Goal: Task Accomplishment & Management: Manage account settings

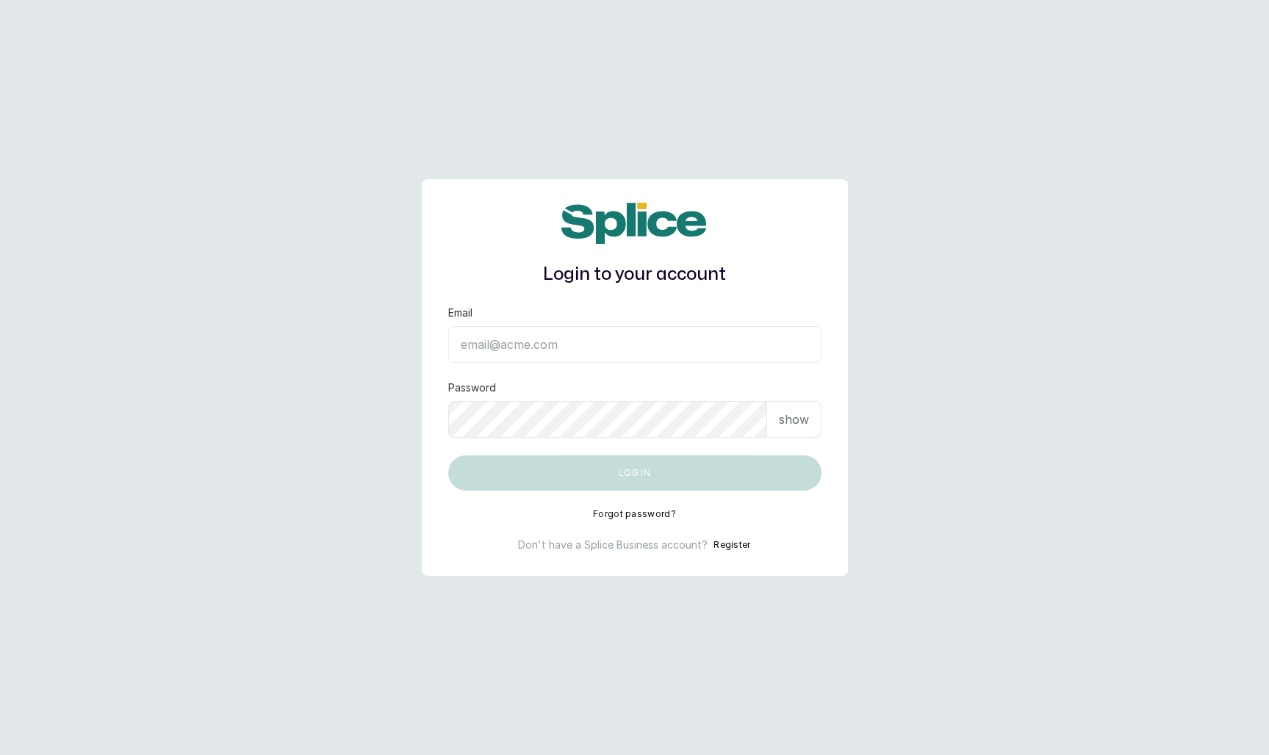
click at [589, 347] on input "Email" at bounding box center [634, 344] width 373 height 37
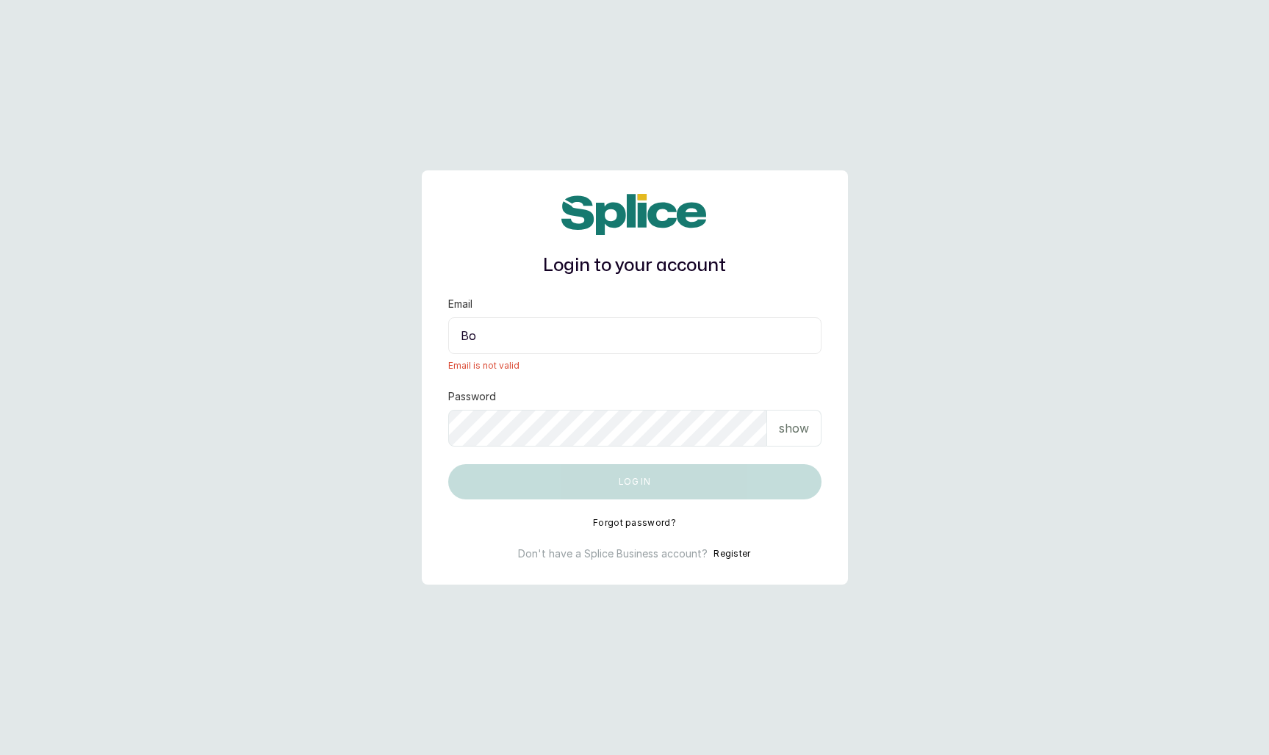
type input "B"
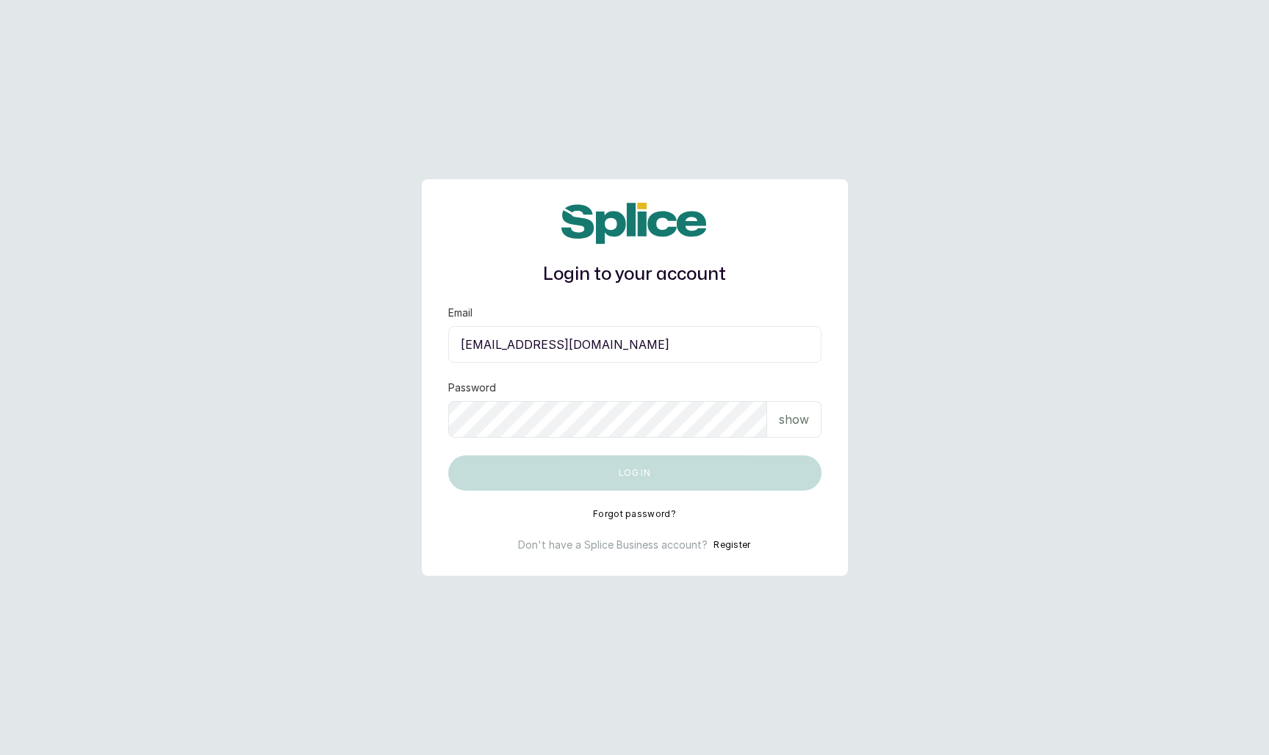
type input "jhuwonx@gmail.com"
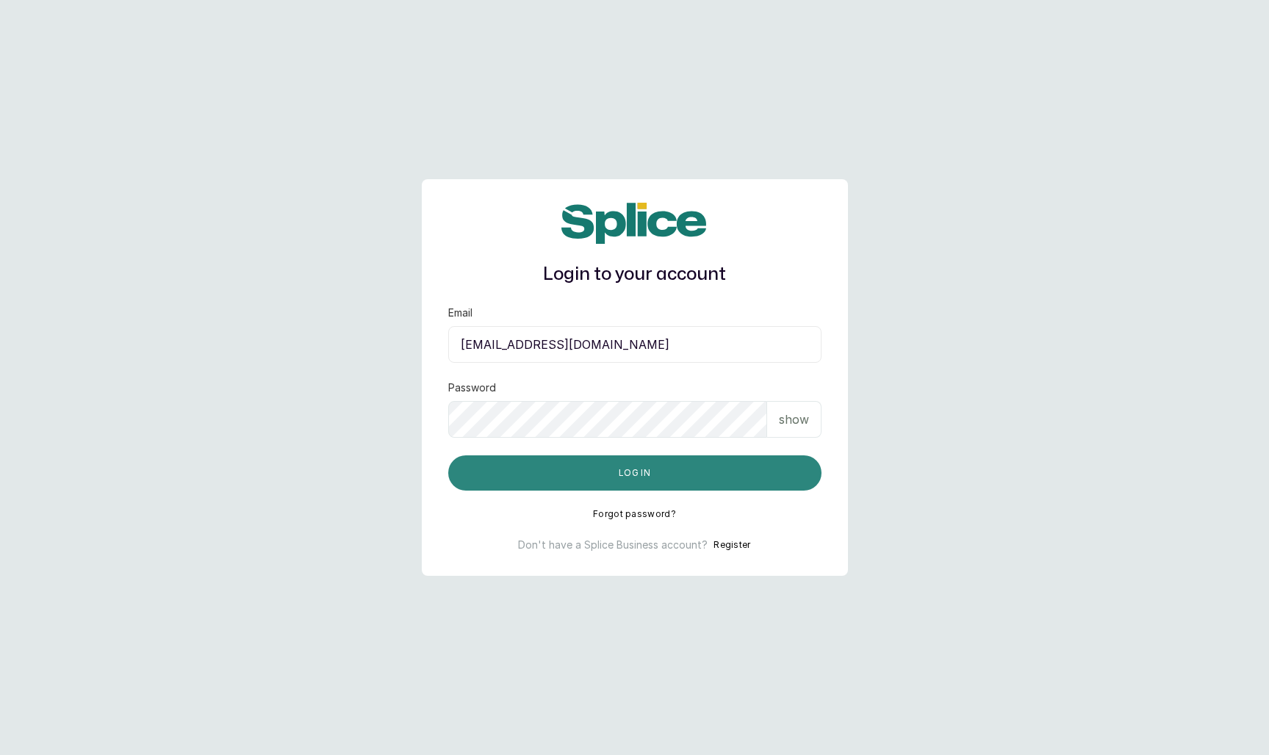
click at [628, 468] on button "Log in" at bounding box center [634, 473] width 373 height 35
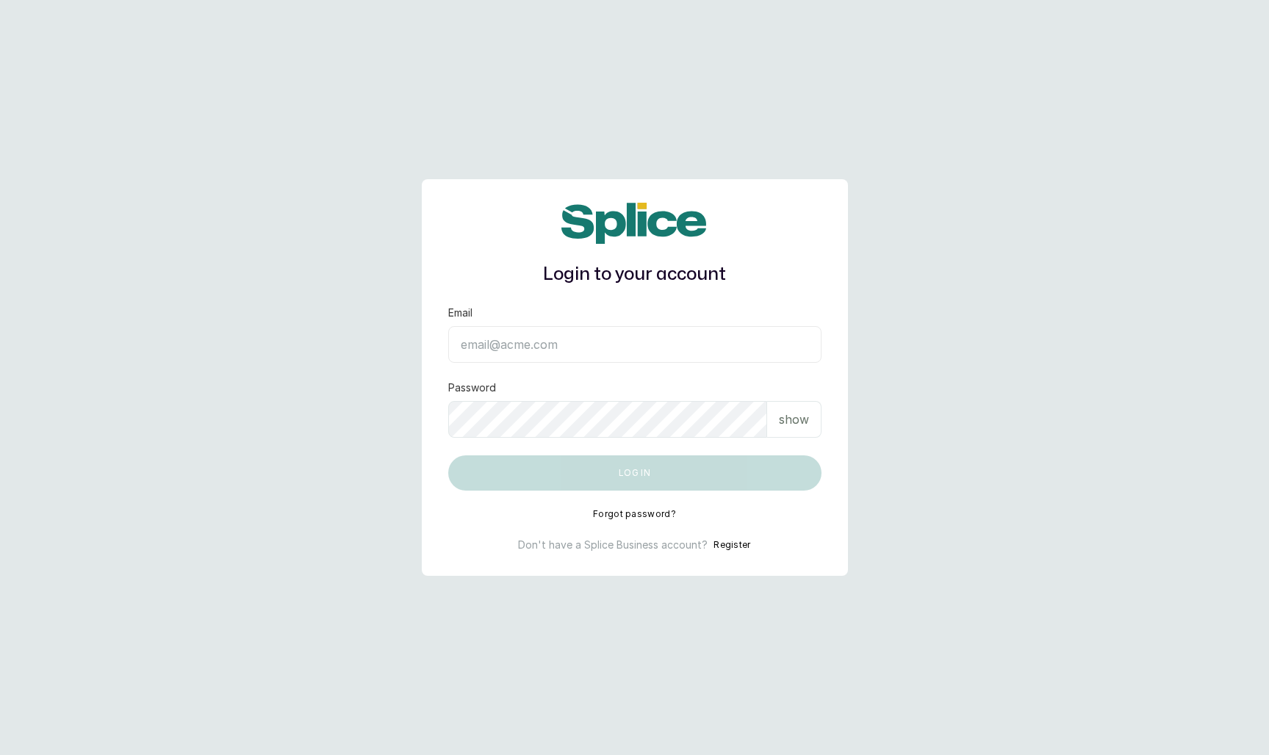
click at [629, 362] on input "Email" at bounding box center [634, 344] width 373 height 37
click at [577, 342] on input "Email" at bounding box center [634, 344] width 373 height 37
type input "jhuwonx@gmail.com"
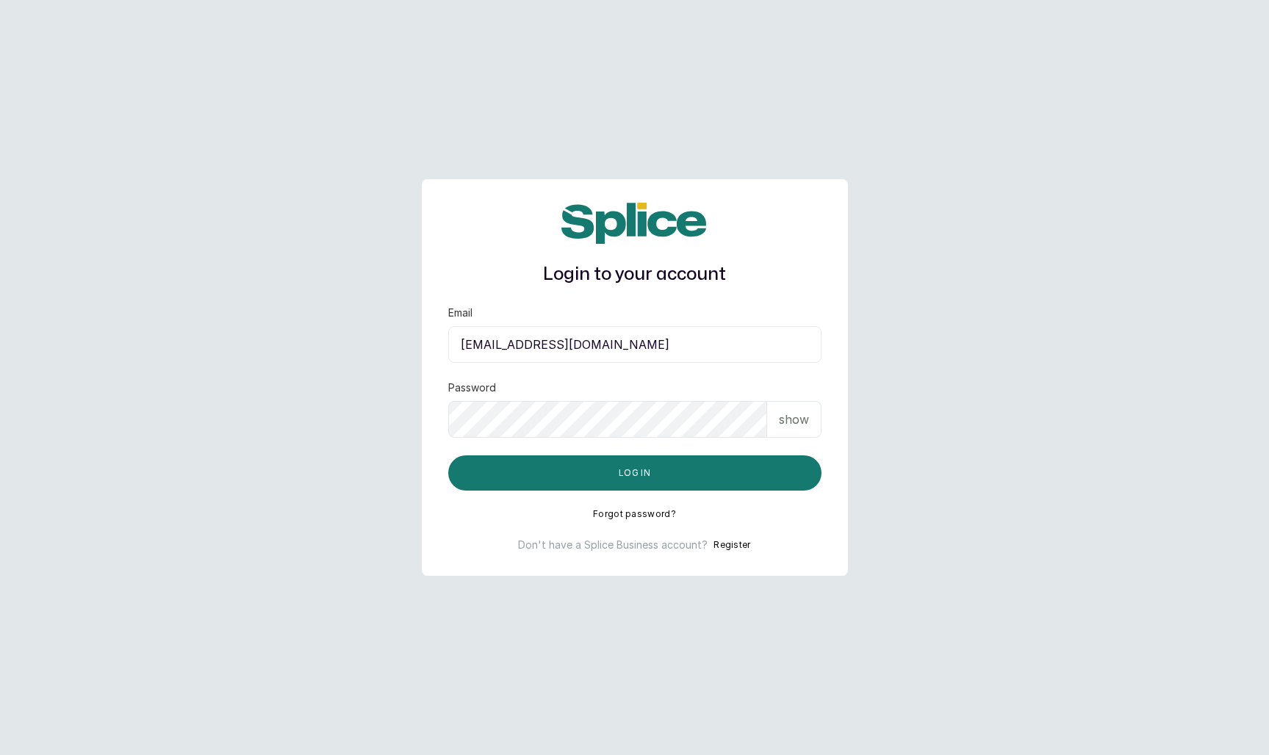
click at [448, 456] on button "Log in" at bounding box center [634, 473] width 373 height 35
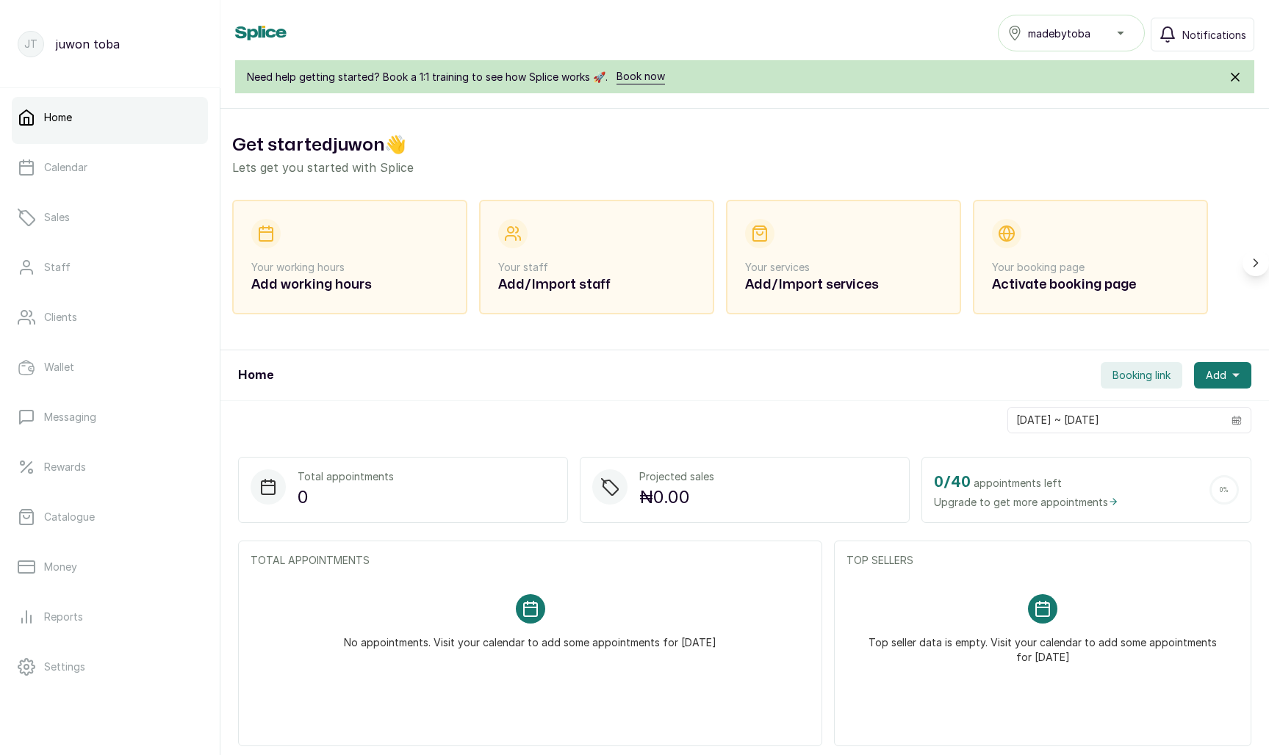
click at [1132, 32] on div "madebytoba" at bounding box center [1071, 33] width 128 height 18
click at [1112, 37] on div "madebytoba" at bounding box center [1071, 33] width 128 height 18
click at [1255, 269] on icon "Scroll right" at bounding box center [1255, 263] width 15 height 15
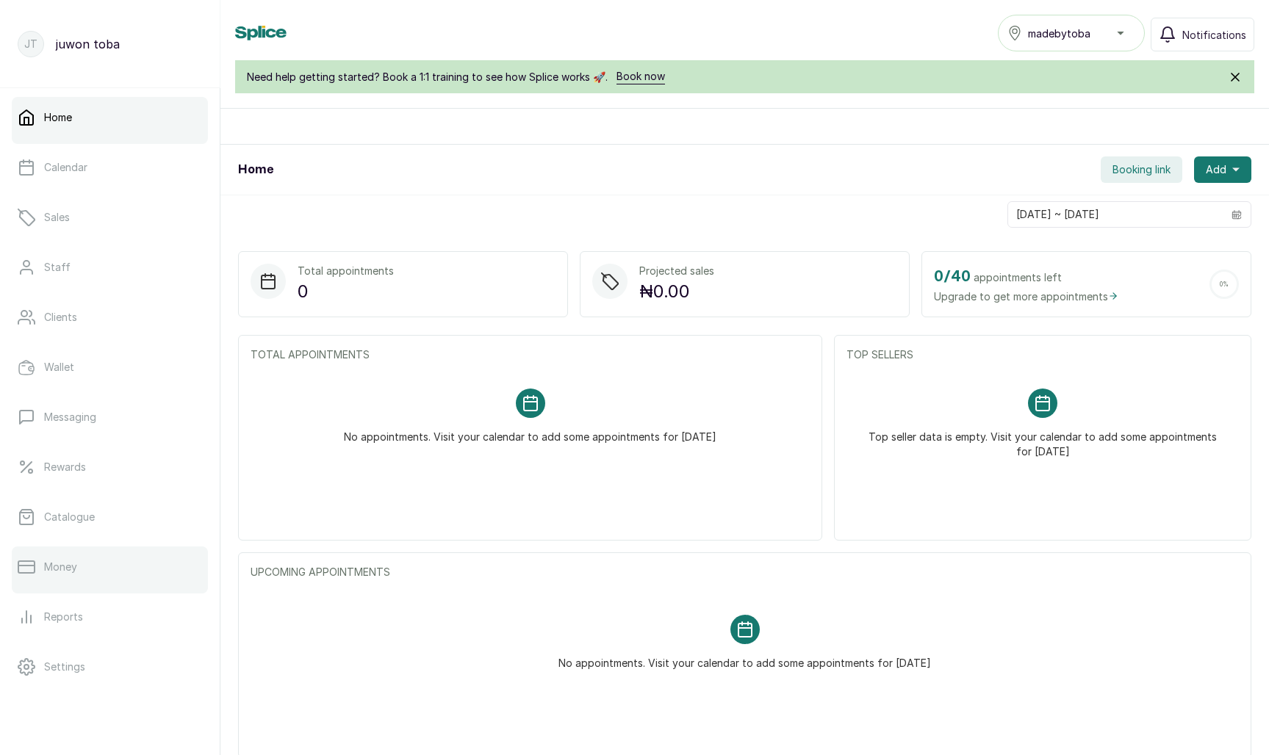
click at [71, 564] on p "Money" at bounding box center [60, 567] width 33 height 15
